Goal: Navigation & Orientation: Find specific page/section

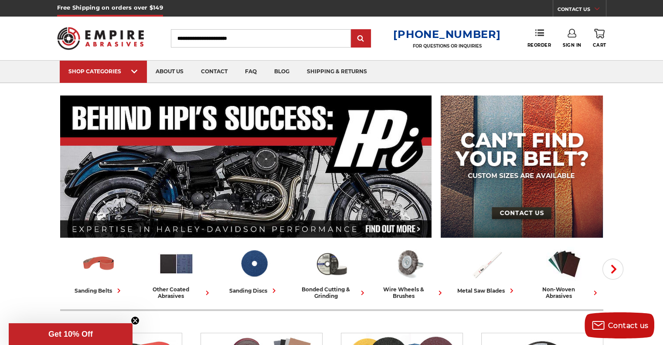
click at [626, 9] on div "Free Shipping on orders over $149 CONTACT US Monday - Friday (excluding holiday…" at bounding box center [331, 8] width 663 height 17
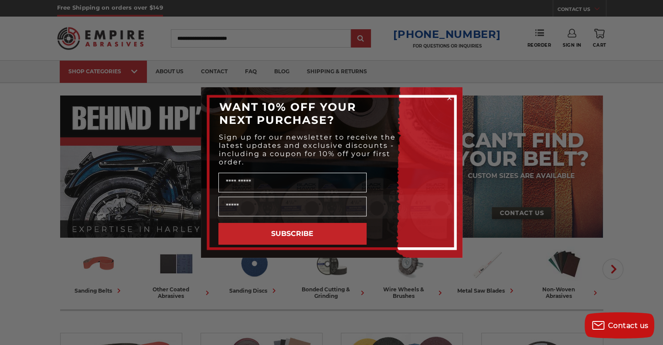
click at [447, 95] on circle "Close dialog" at bounding box center [449, 98] width 8 height 8
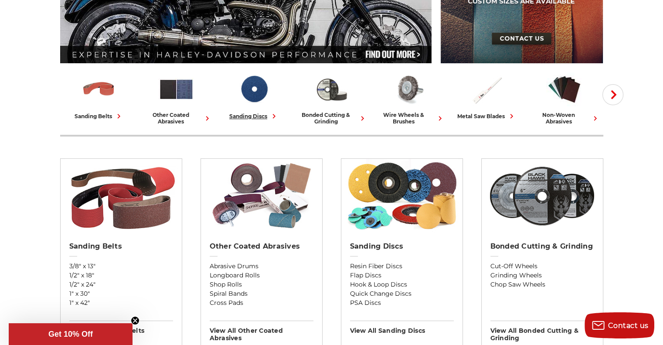
scroll to position [44, 0]
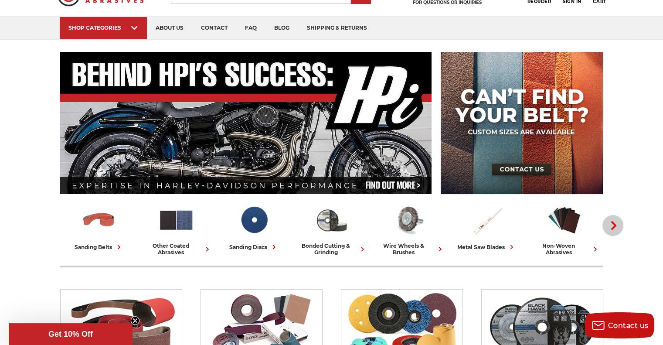
click at [616, 224] on icon "button" at bounding box center [613, 225] width 9 height 9
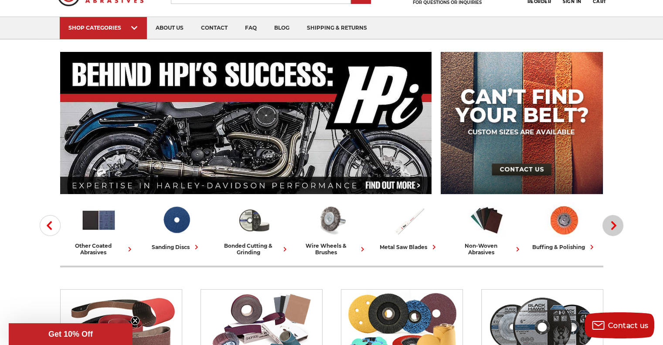
click at [616, 224] on icon "button" at bounding box center [613, 225] width 9 height 9
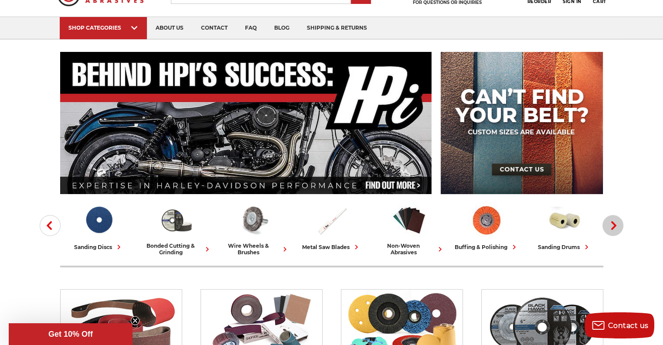
click at [615, 224] on use "button" at bounding box center [613, 225] width 5 height 9
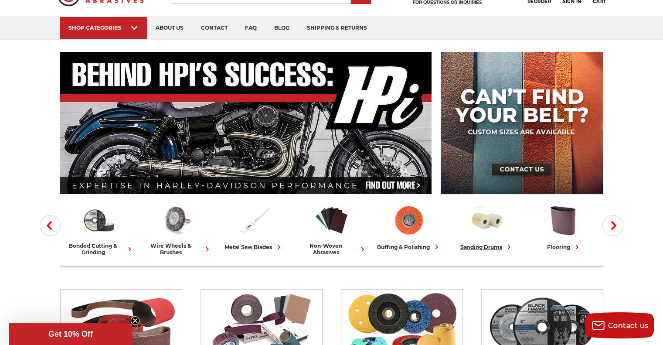
click at [481, 221] on img at bounding box center [487, 220] width 36 height 36
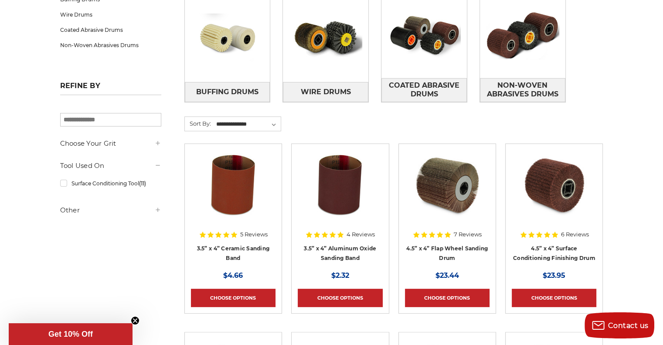
scroll to position [87, 0]
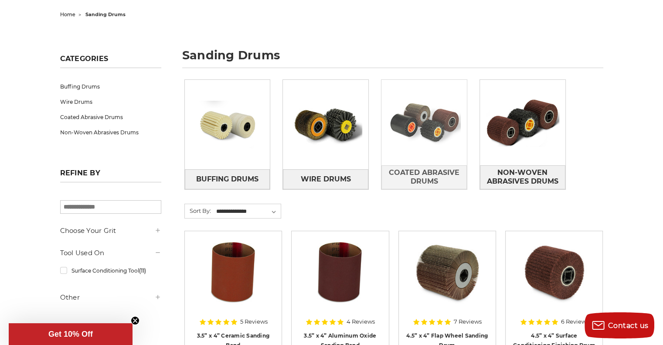
click at [409, 134] on img at bounding box center [423, 122] width 85 height 60
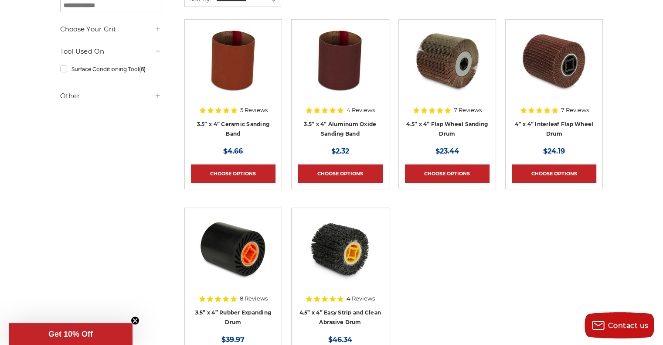
scroll to position [218, 0]
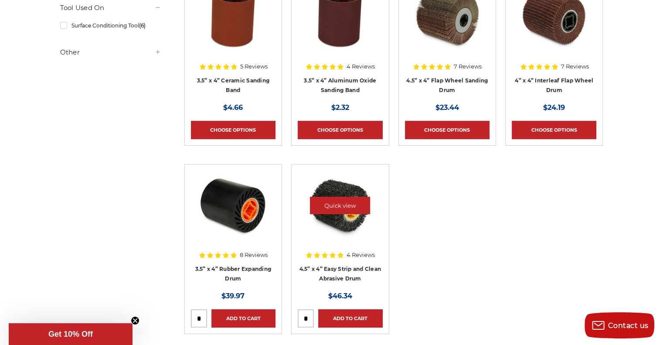
click at [339, 220] on img at bounding box center [340, 205] width 70 height 70
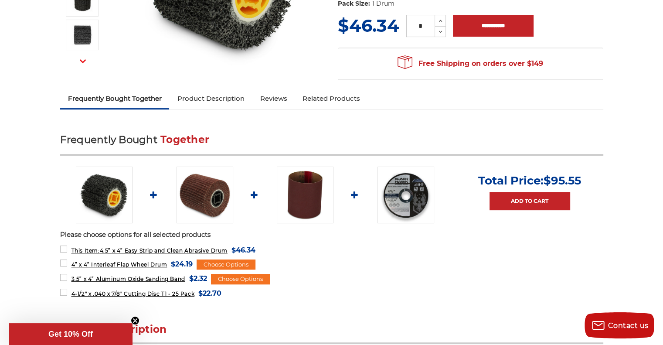
scroll to position [44, 0]
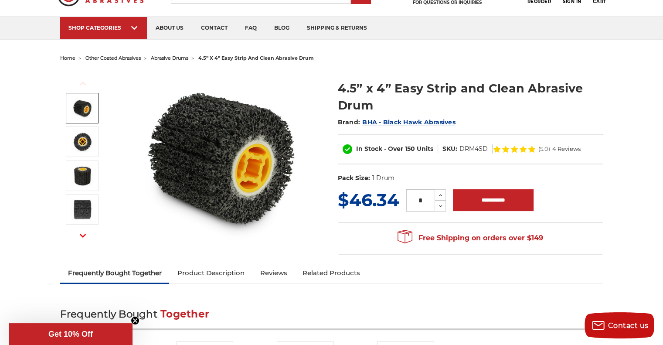
click at [305, 273] on link "Related Products" at bounding box center [331, 272] width 73 height 19
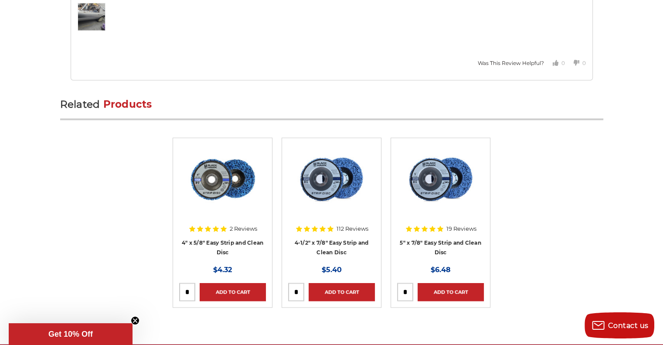
scroll to position [1742, 0]
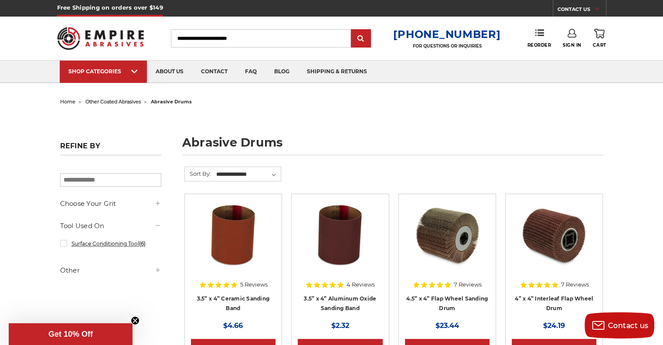
click at [119, 245] on link "Surface Conditioning Tool (6)" at bounding box center [110, 243] width 101 height 15
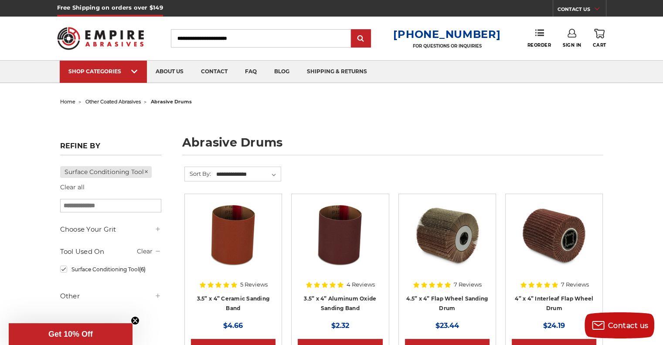
click at [89, 250] on h5 "Tool Used On" at bounding box center [110, 251] width 101 height 10
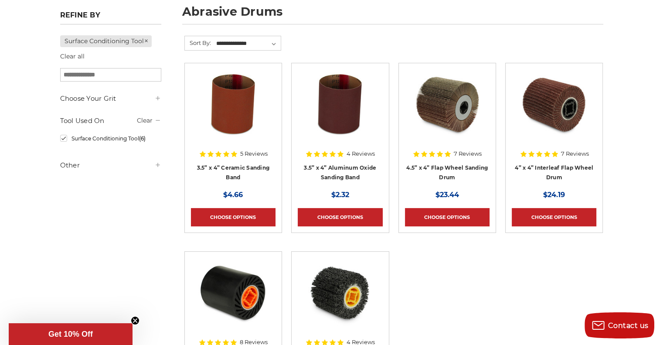
click at [75, 165] on h5 "Other" at bounding box center [110, 165] width 101 height 10
click at [83, 184] on link "Is Featured (1)" at bounding box center [110, 182] width 101 height 15
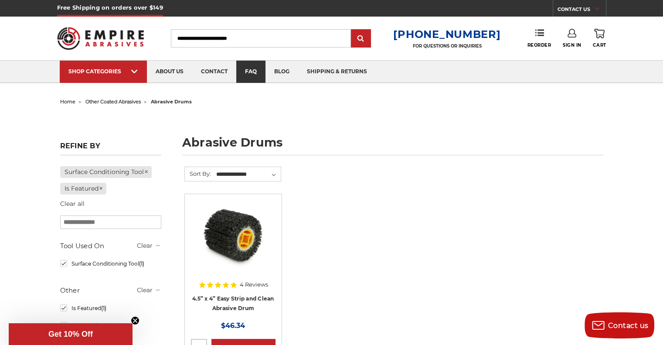
click at [253, 66] on link "faq" at bounding box center [250, 72] width 29 height 22
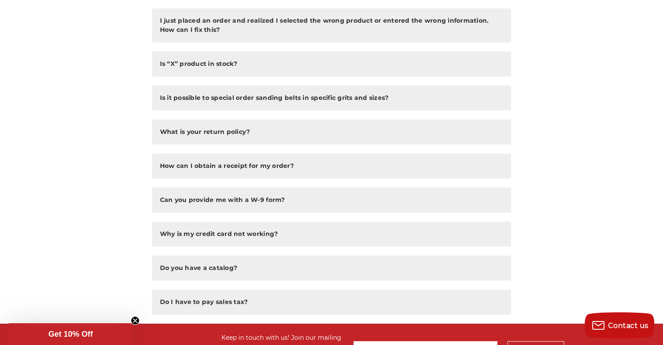
scroll to position [567, 0]
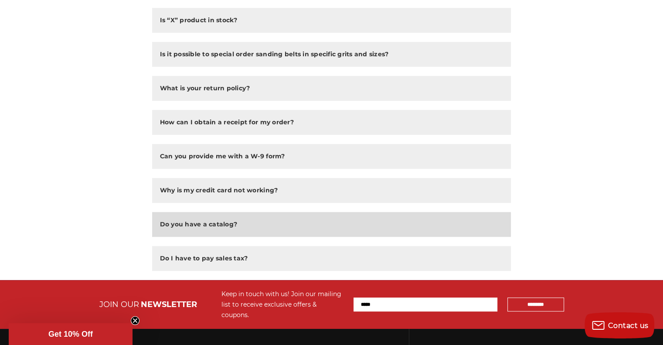
click at [186, 218] on button "Do you have a catalog?" at bounding box center [331, 224] width 359 height 25
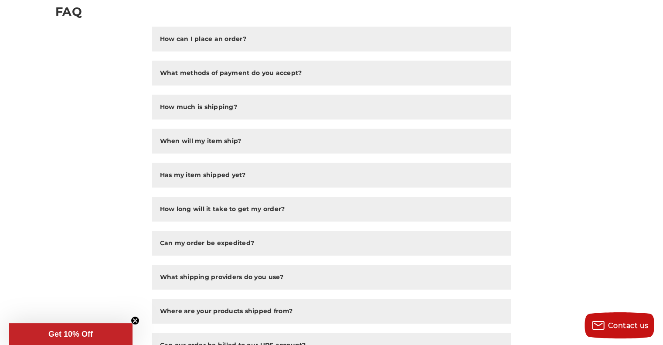
scroll to position [0, 0]
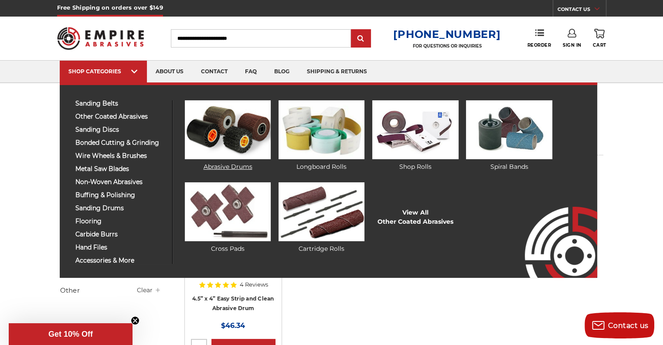
click at [211, 126] on img at bounding box center [228, 129] width 86 height 59
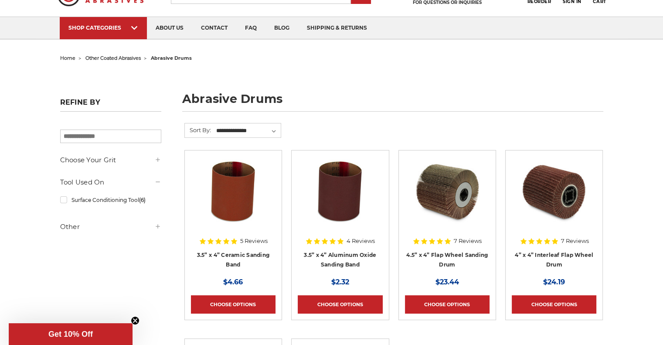
scroll to position [87, 0]
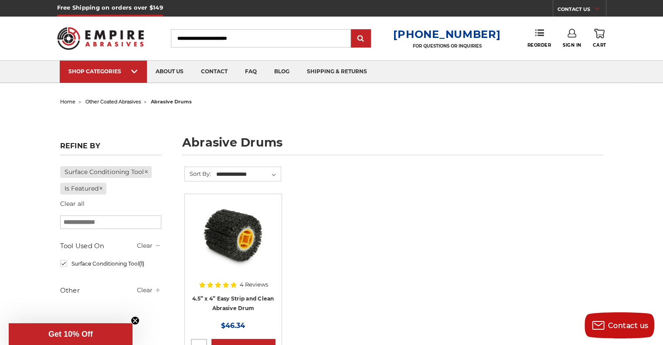
click at [67, 102] on span "home" at bounding box center [67, 102] width 15 height 6
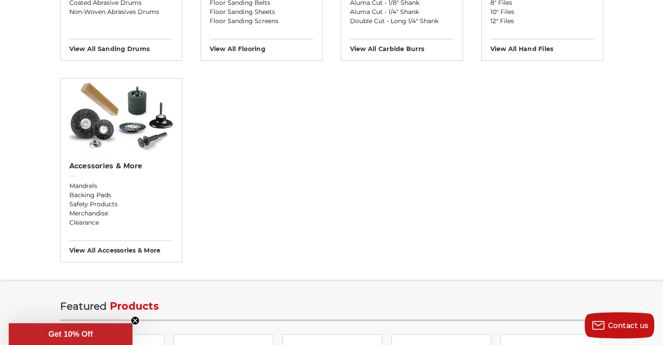
scroll to position [1003, 0]
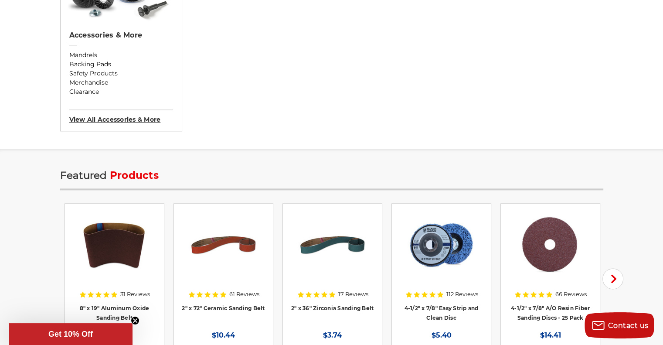
click at [143, 114] on h3 "View All accessories & more" at bounding box center [121, 116] width 104 height 14
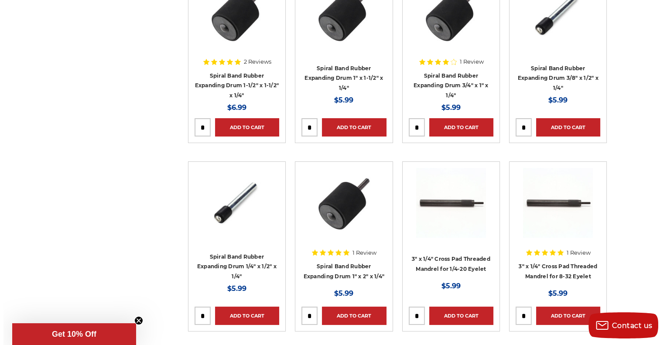
scroll to position [3313, 0]
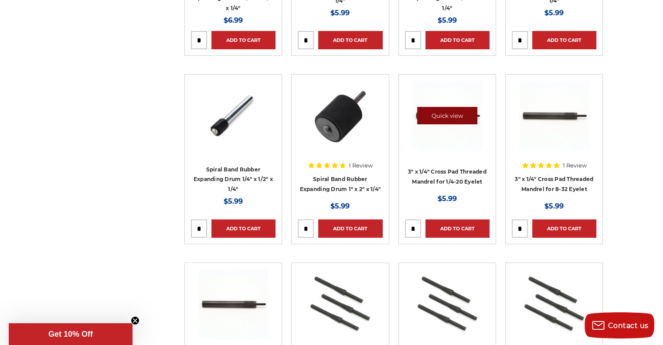
click at [444, 115] on link "Quick view" at bounding box center [447, 115] width 60 height 17
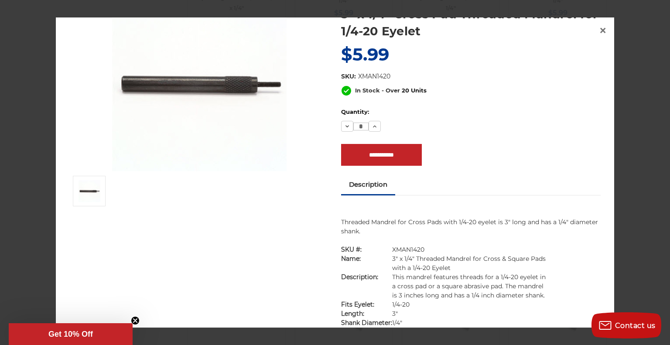
scroll to position [0, 0]
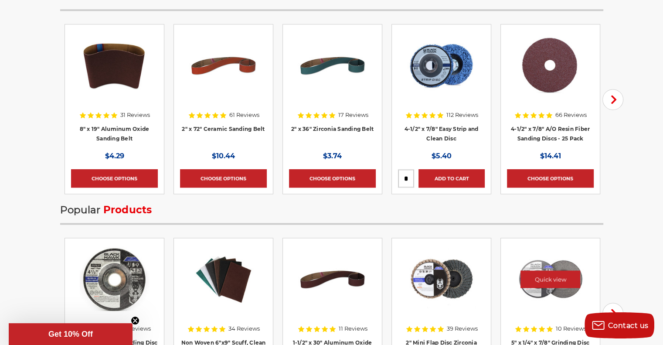
scroll to position [1133, 0]
